Goal: Task Accomplishment & Management: Use online tool/utility

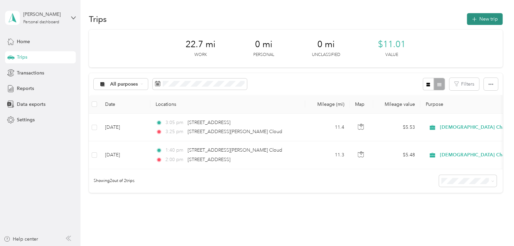
click at [481, 18] on button "New trip" at bounding box center [485, 19] width 36 height 12
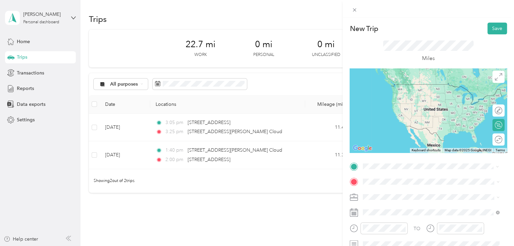
click at [400, 194] on span "[STREET_ADDRESS][PERSON_NAME][US_STATE]" at bounding box center [427, 191] width 105 height 6
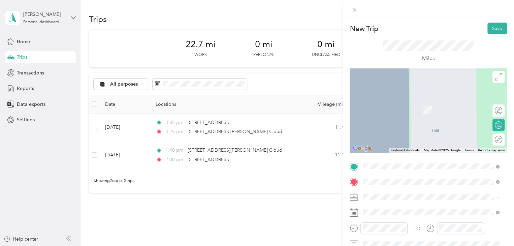
click at [389, 103] on span "[STREET_ADDRESS][PERSON_NAME][US_STATE]" at bounding box center [427, 100] width 105 height 6
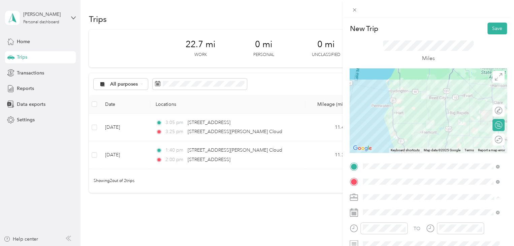
click at [398, 148] on span "510-03 Parent [PERSON_NAME]/Lake" at bounding box center [404, 150] width 79 height 6
click at [403, 229] on icon "close-circle" at bounding box center [402, 228] width 5 height 5
click at [494, 25] on button "Save" at bounding box center [497, 29] width 20 height 12
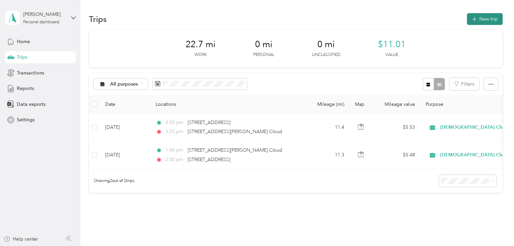
click at [493, 23] on button "New trip" at bounding box center [485, 19] width 36 height 12
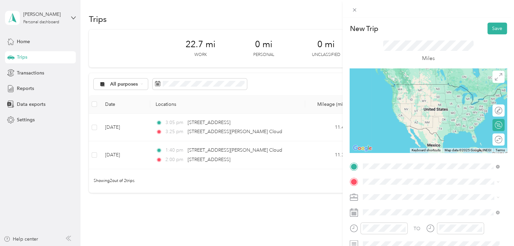
click at [395, 87] on span "[STREET_ADDRESS][PERSON_NAME][US_STATE]" at bounding box center [427, 84] width 105 height 6
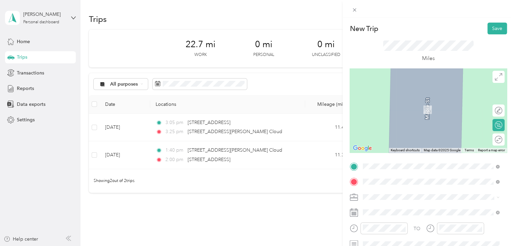
click at [401, 115] on div "[STREET_ADDRESS][PERSON_NAME][US_STATE]" at bounding box center [431, 113] width 132 height 9
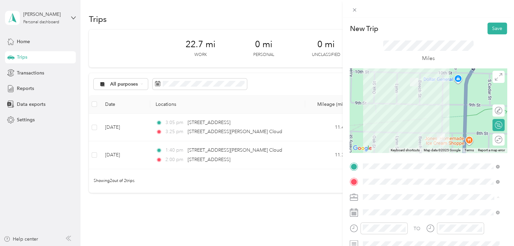
click at [402, 150] on span "510-03 Parent [PERSON_NAME]/Lake" at bounding box center [404, 150] width 79 height 6
click at [403, 228] on icon "close-circle" at bounding box center [402, 228] width 5 height 5
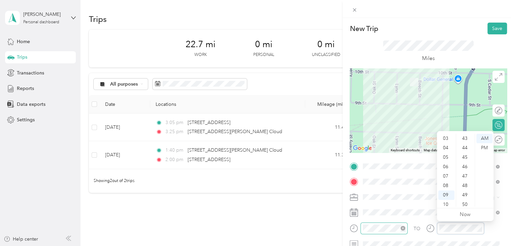
scroll to position [236, 0]
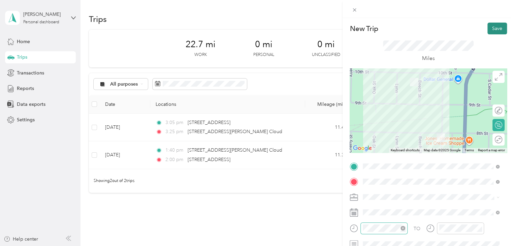
click at [493, 26] on button "Save" at bounding box center [497, 29] width 20 height 12
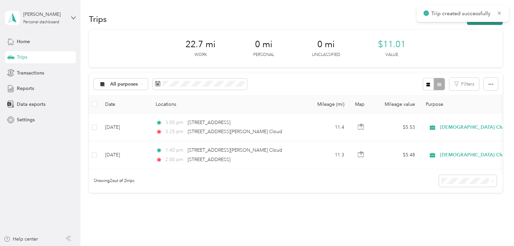
click at [490, 23] on button "New trip" at bounding box center [485, 19] width 36 height 12
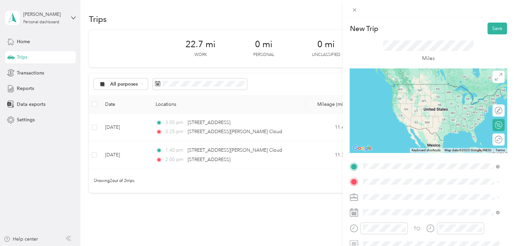
click at [405, 101] on span "[STREET_ADDRESS][PERSON_NAME][US_STATE]" at bounding box center [427, 98] width 105 height 6
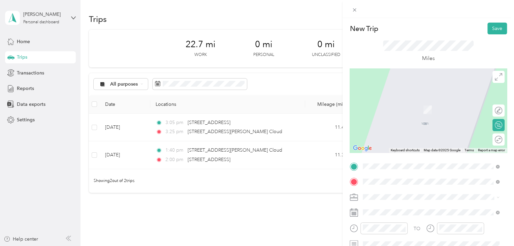
click at [393, 208] on span "[STREET_ADDRESS][PERSON_NAME][US_STATE]" at bounding box center [427, 206] width 105 height 6
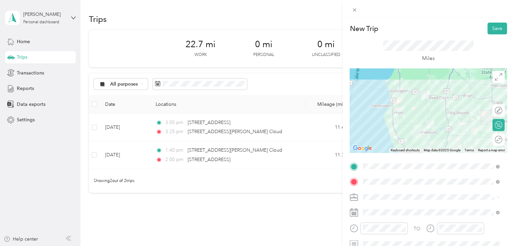
click at [401, 149] on span "510-03 Parent [PERSON_NAME]/Lake" at bounding box center [404, 149] width 79 height 6
click at [403, 227] on icon "close-circle" at bounding box center [402, 228] width 5 height 5
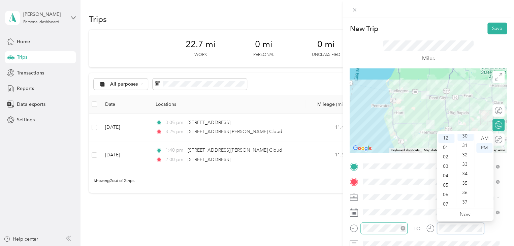
scroll to position [283, 0]
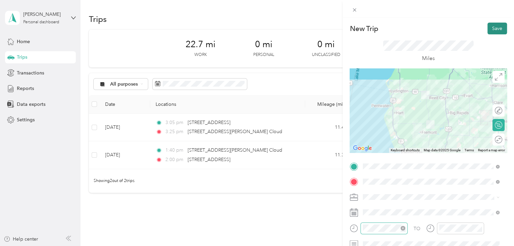
click at [490, 27] on button "Save" at bounding box center [497, 29] width 20 height 12
